Goal: Transaction & Acquisition: Purchase product/service

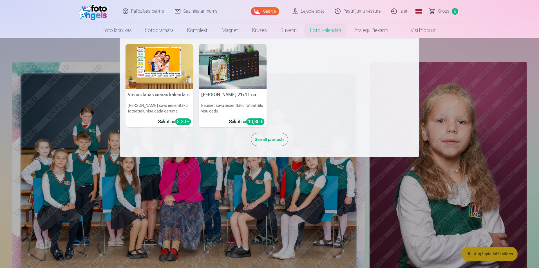
click at [313, 31] on link "Foto kalendāri" at bounding box center [325, 31] width 44 height 16
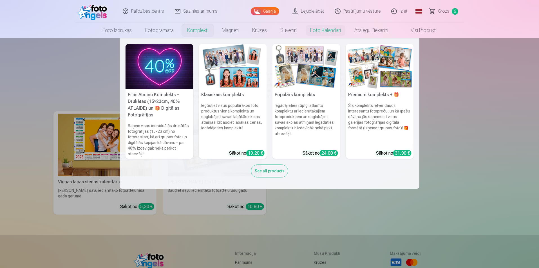
click at [187, 32] on link "Komplekti" at bounding box center [197, 31] width 35 height 16
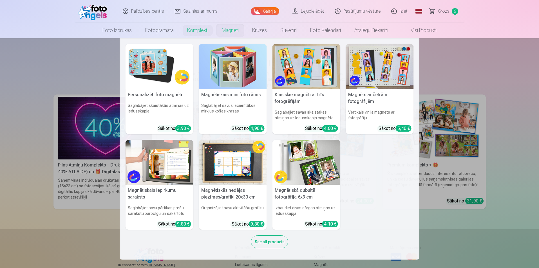
click at [230, 30] on link "Magnēti" at bounding box center [230, 31] width 30 height 16
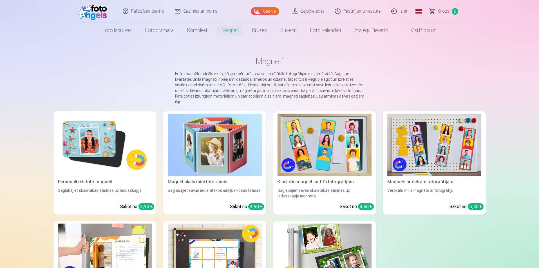
click at [425, 33] on link "Visi produkti" at bounding box center [419, 31] width 48 height 16
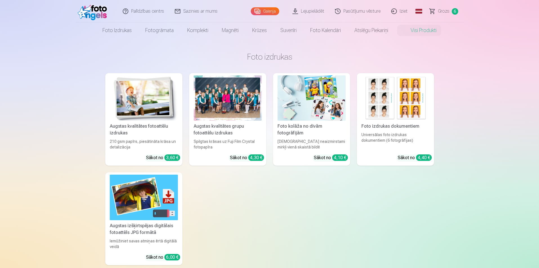
click at [404, 93] on img at bounding box center [395, 97] width 68 height 45
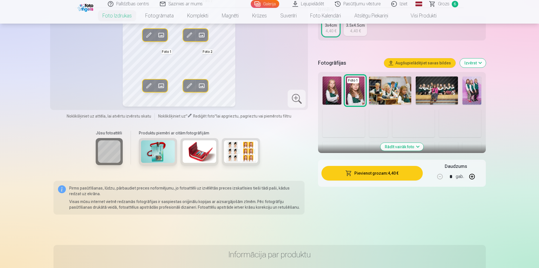
scroll to position [141, 0]
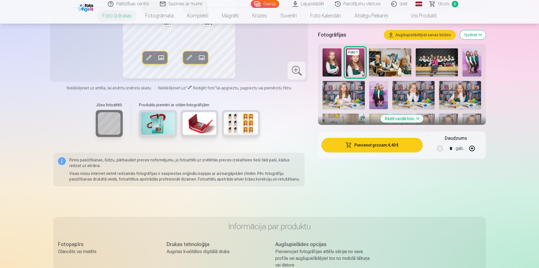
click at [468, 91] on img at bounding box center [460, 95] width 42 height 28
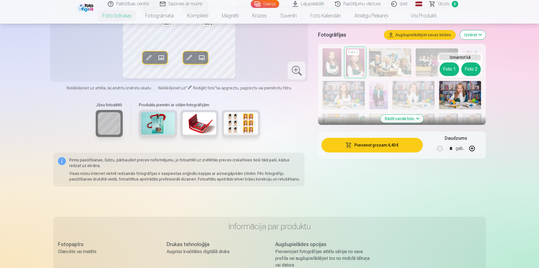
click at [448, 70] on button "Foto 1" at bounding box center [449, 70] width 19 height 14
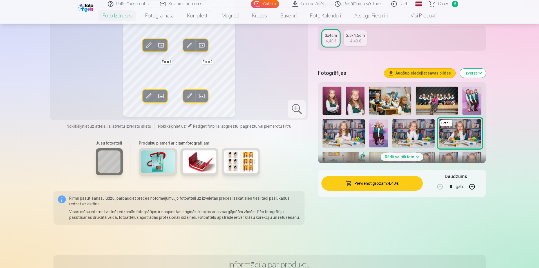
scroll to position [113, 0]
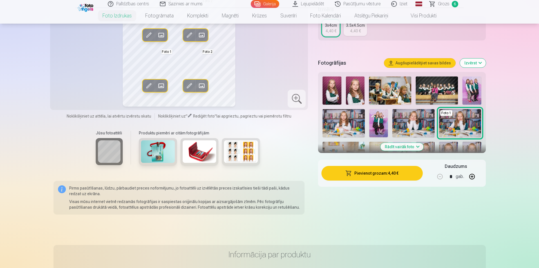
click at [407, 148] on button "Rādīt vairāk foto" at bounding box center [401, 147] width 43 height 8
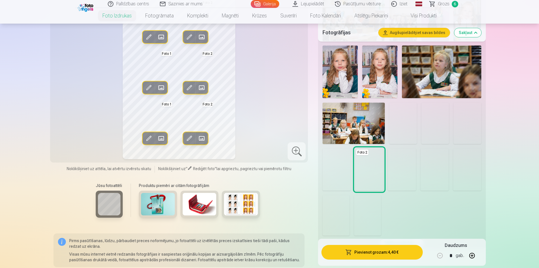
scroll to position [338, 0]
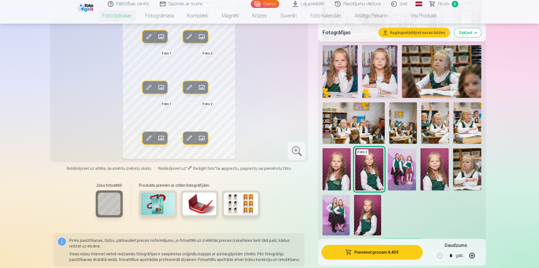
click at [470, 172] on img at bounding box center [467, 169] width 28 height 42
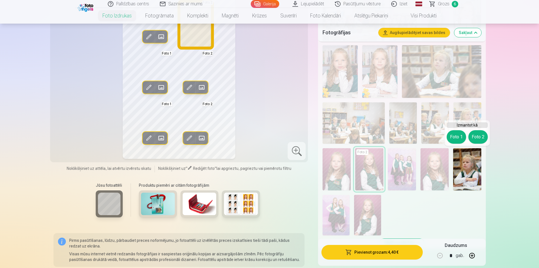
click at [484, 137] on button "Foto 2" at bounding box center [477, 137] width 19 height 14
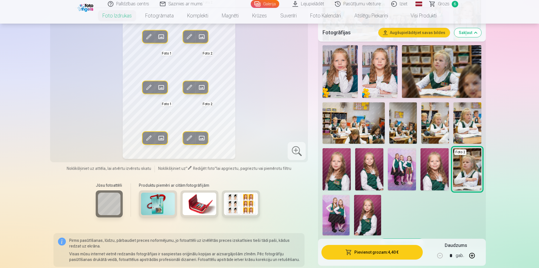
click at [273, 99] on div "Rediģēt foto Aizstāt Foto 1 Rediģēt foto Aizstāt Foto 2 Rediģēt foto Aizstāt Fo…" at bounding box center [178, 76] width 251 height 168
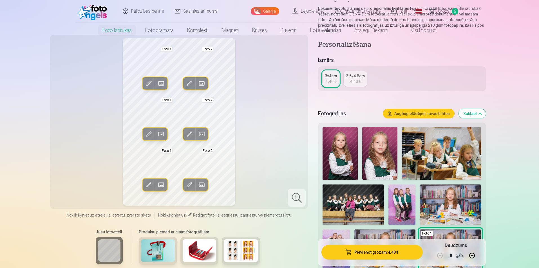
scroll to position [0, 0]
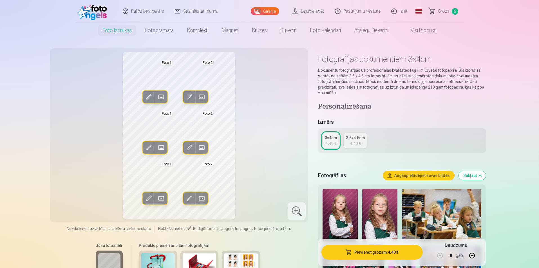
click at [261, 97] on div "Rediģēt foto Aizstāt Foto 1 Rediģēt foto Aizstāt Foto 2 Rediģēt foto Aizstāt Fo…" at bounding box center [178, 136] width 251 height 168
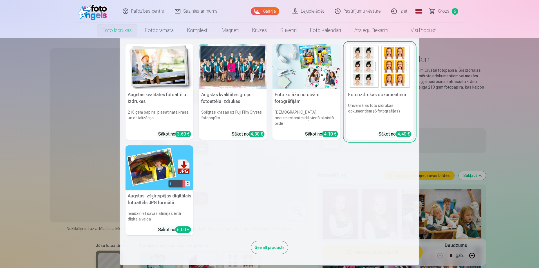
click at [110, 33] on link "Foto izdrukas" at bounding box center [117, 31] width 43 height 16
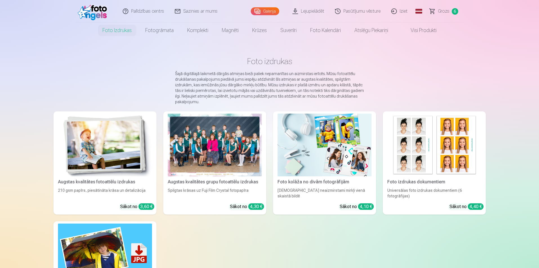
click at [447, 12] on span "Grozs" at bounding box center [444, 11] width 12 height 7
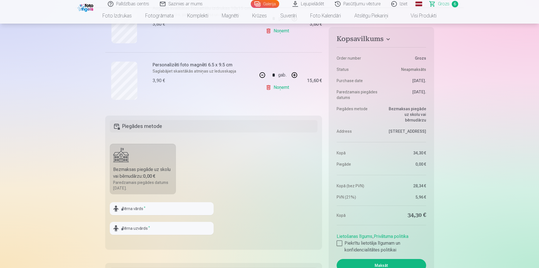
scroll to position [422, 0]
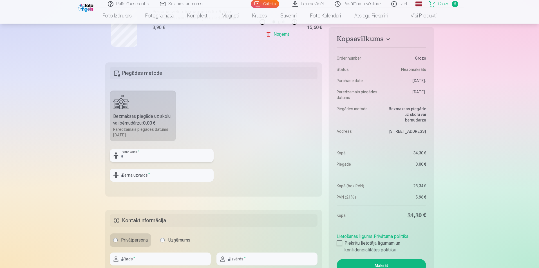
click at [158, 155] on input "text" at bounding box center [162, 155] width 104 height 13
type input "******"
click at [143, 175] on input "text" at bounding box center [162, 175] width 104 height 13
type input "******"
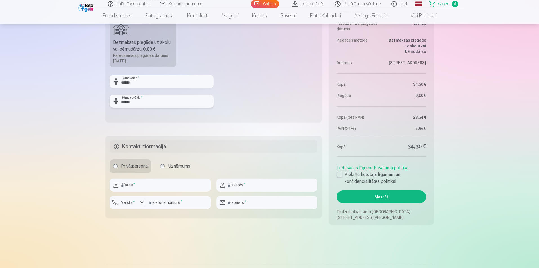
scroll to position [507, 0]
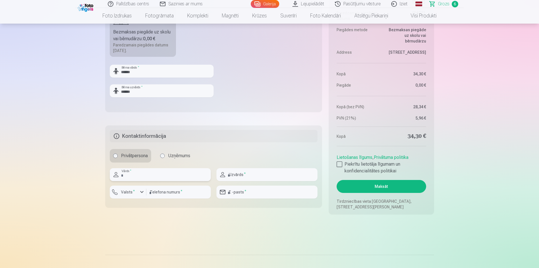
click at [150, 176] on input "text" at bounding box center [160, 174] width 101 height 13
type input "*****"
type input "******"
click at [162, 194] on input "number" at bounding box center [178, 192] width 64 height 13
type input "********"
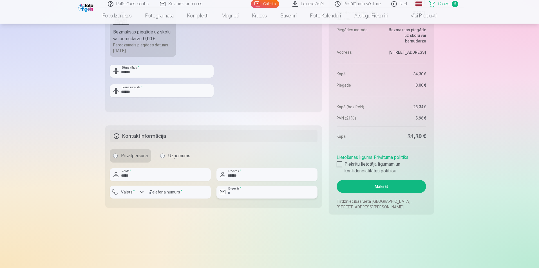
click at [246, 195] on input "email" at bounding box center [267, 192] width 101 height 13
type input "**********"
click at [261, 202] on div at bounding box center [267, 201] width 101 height 5
click at [340, 166] on div at bounding box center [340, 165] width 6 height 6
click at [184, 133] on h5 "Kontaktinformācija" at bounding box center [214, 136] width 208 height 12
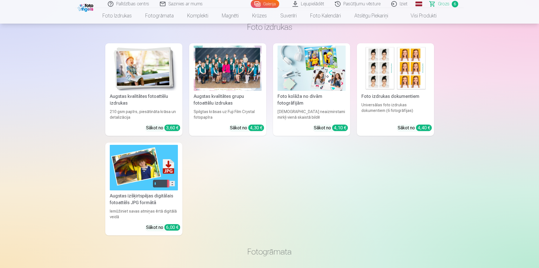
scroll to position [704, 0]
